Goal: Navigation & Orientation: Find specific page/section

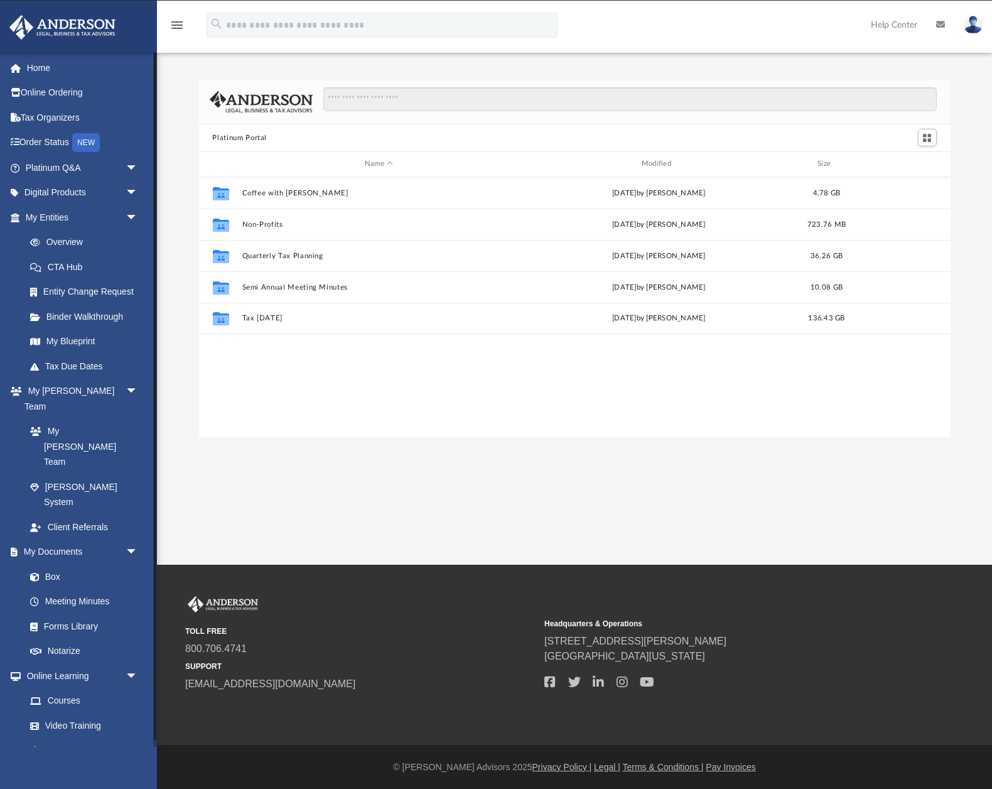
scroll to position [285, 752]
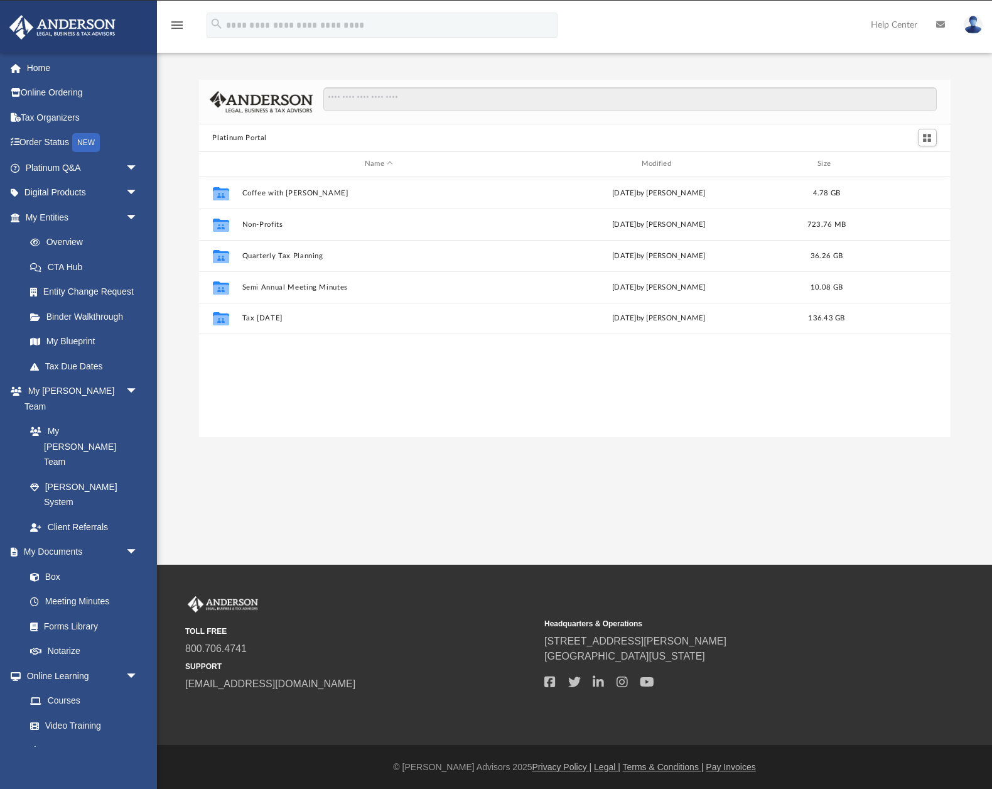
click at [185, 73] on div "Platinum Portal Name Modified Size Collaborated Folder Coffee with [PERSON_NAME…" at bounding box center [574, 245] width 835 height 384
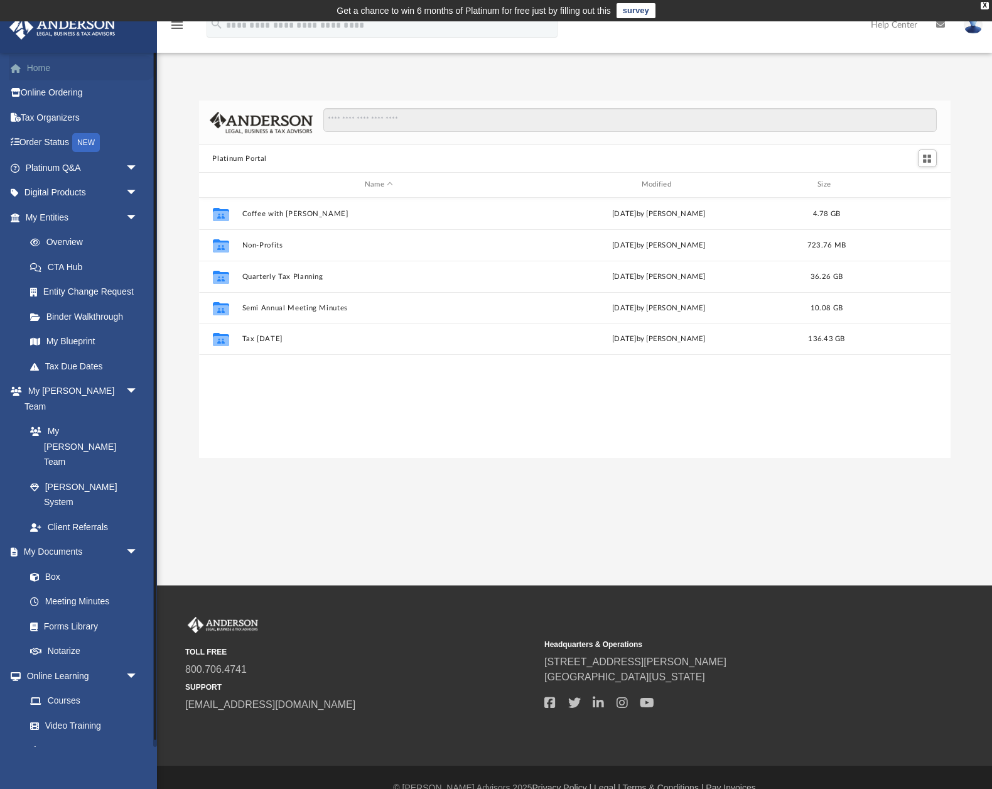
click at [28, 71] on link "Home" at bounding box center [83, 67] width 148 height 25
click at [38, 70] on link "Home" at bounding box center [83, 67] width 148 height 25
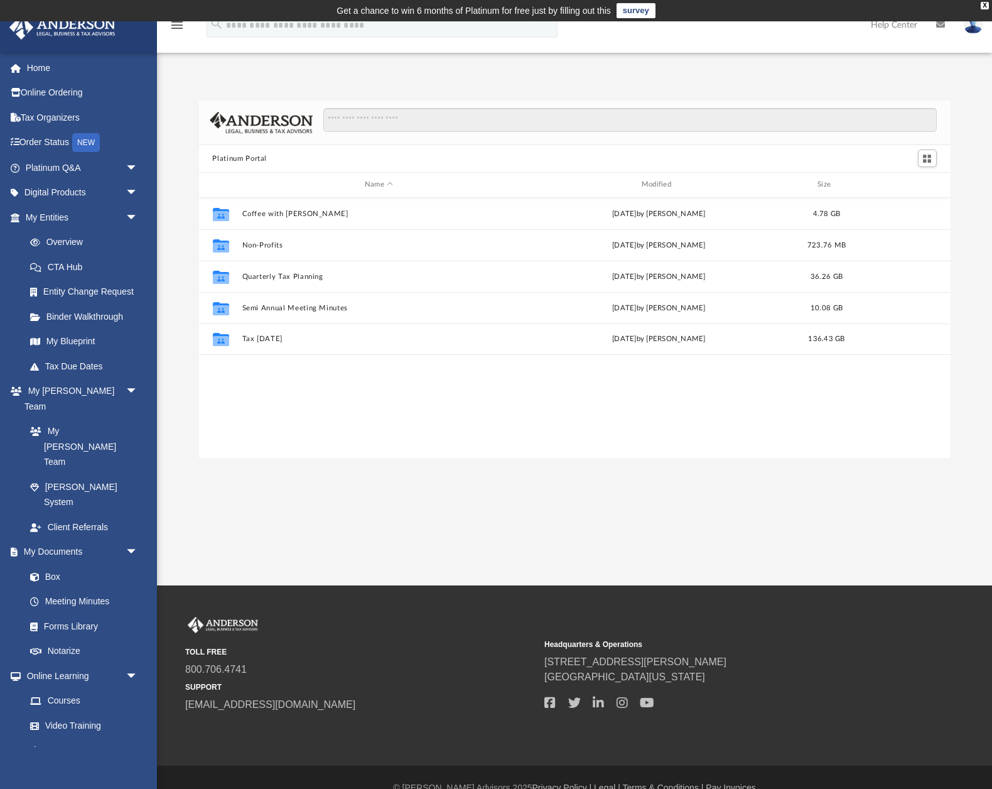
click at [190, 82] on div "Platinum Portal Name Modified Size Collaborated Folder Coffee with [PERSON_NAME…" at bounding box center [574, 266] width 835 height 384
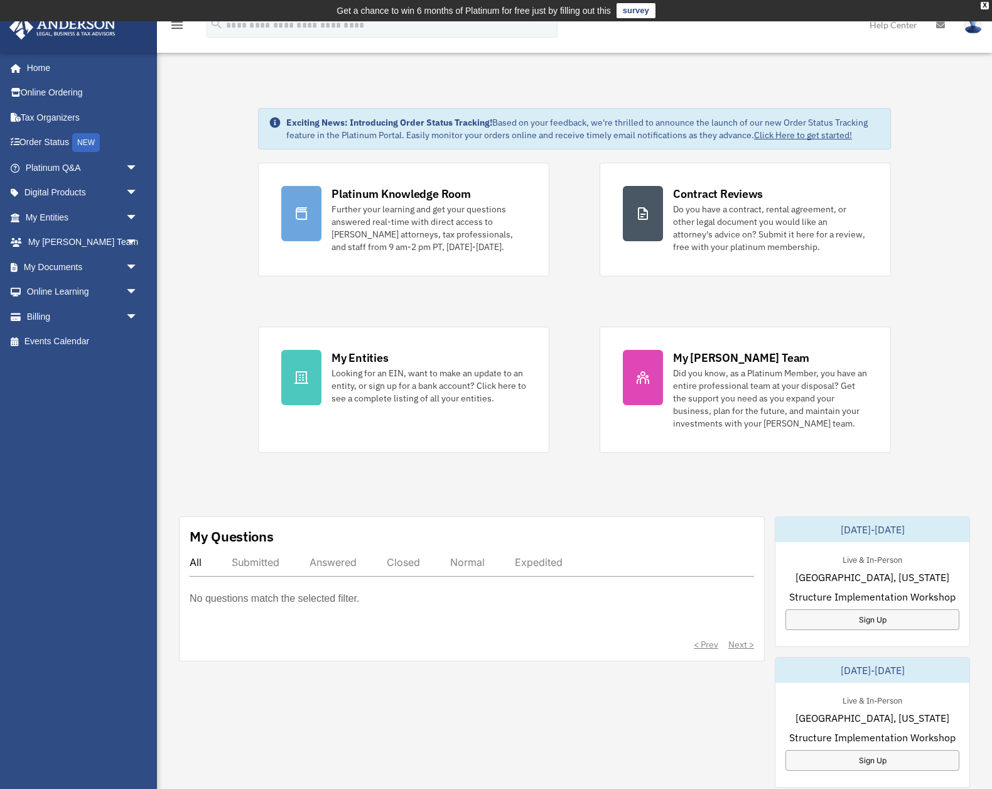
click at [206, 100] on div "Exciting News: Introducing Order Status Tracking! Based on your feedback, we're…" at bounding box center [575, 667] width 854 height 1180
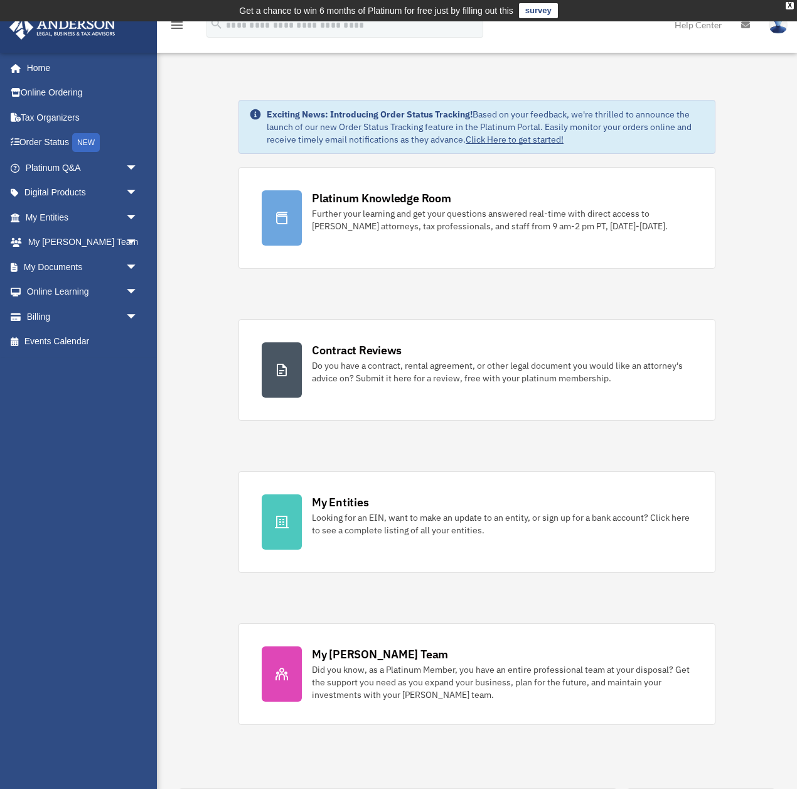
click at [72, 241] on link "My Anderson Team arrow_drop_down" at bounding box center [83, 242] width 148 height 25
click at [131, 242] on span "arrow_drop_down" at bounding box center [138, 243] width 25 height 26
